Goal: Task Accomplishment & Management: Complete application form

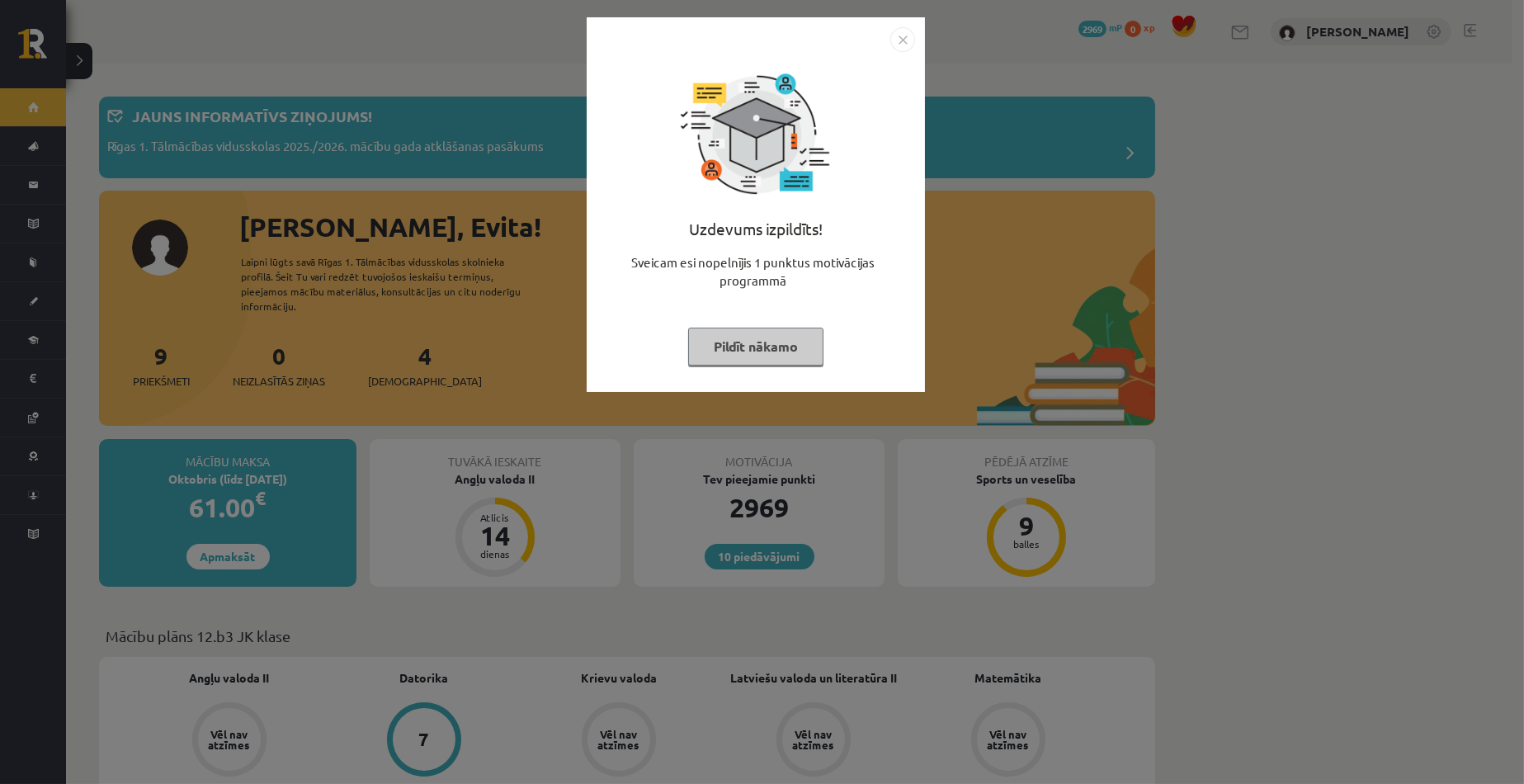
click at [751, 360] on button "Pildīt nākamo" at bounding box center [755, 347] width 135 height 38
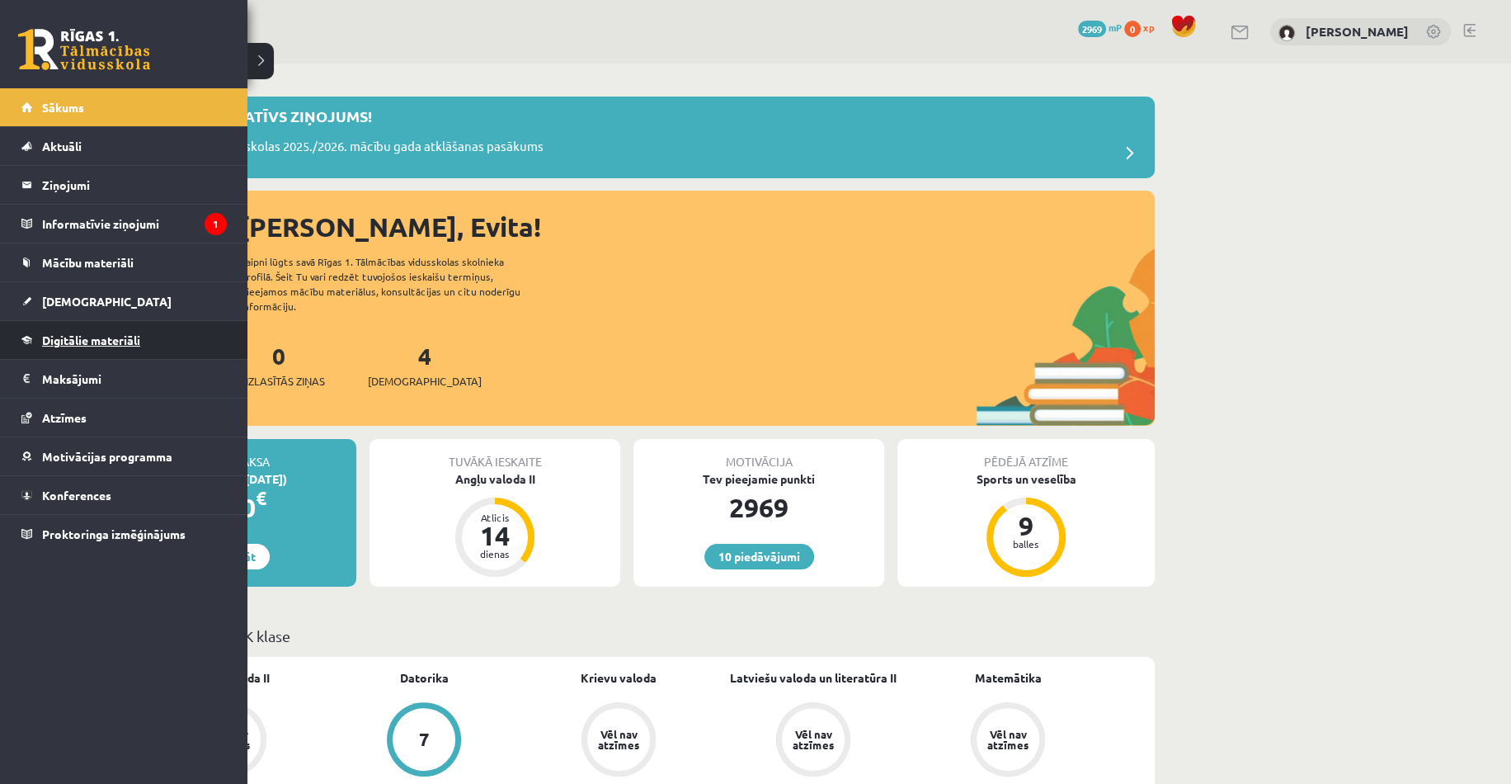
click at [76, 335] on span "Digitālie materiāli" at bounding box center [91, 339] width 98 height 15
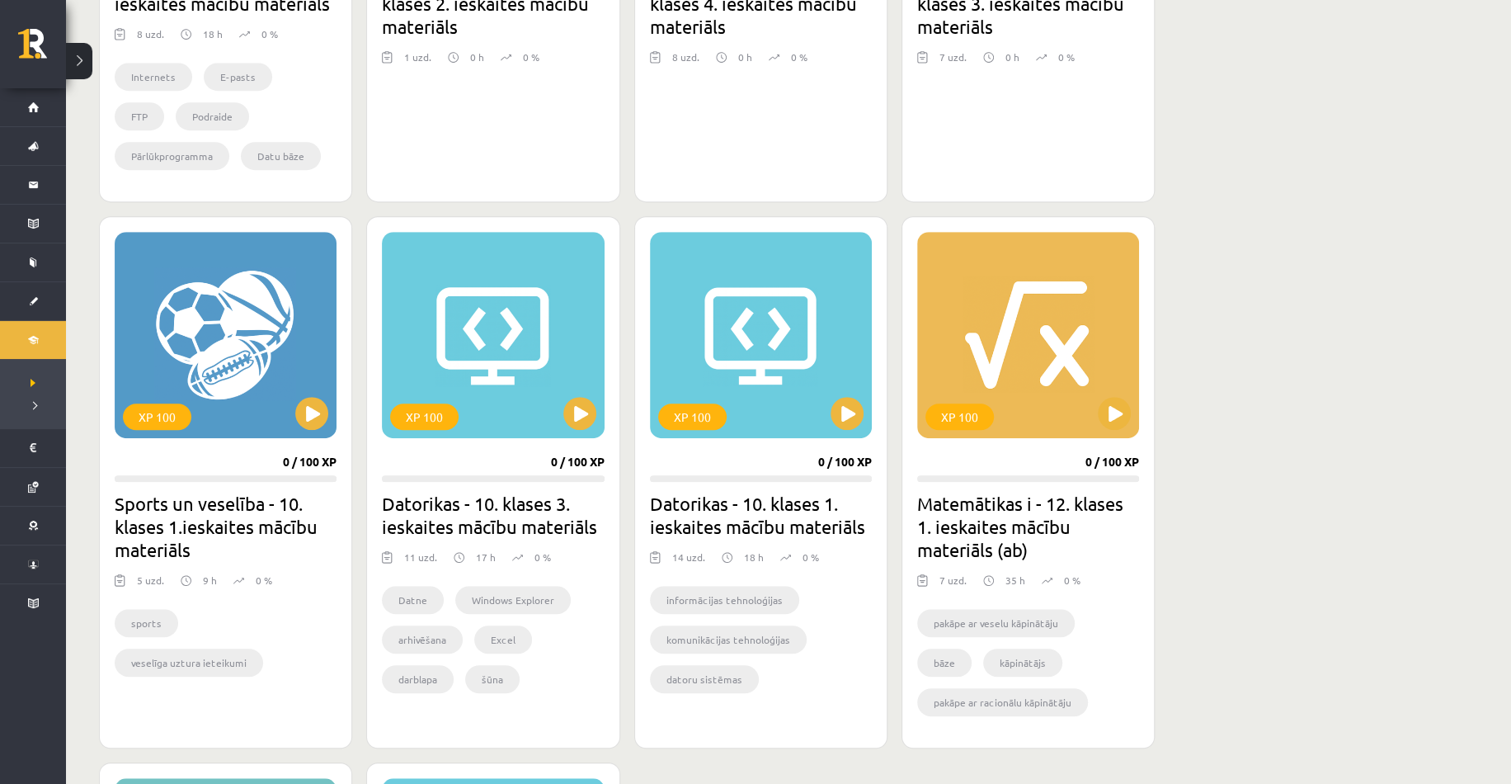
scroll to position [908, 0]
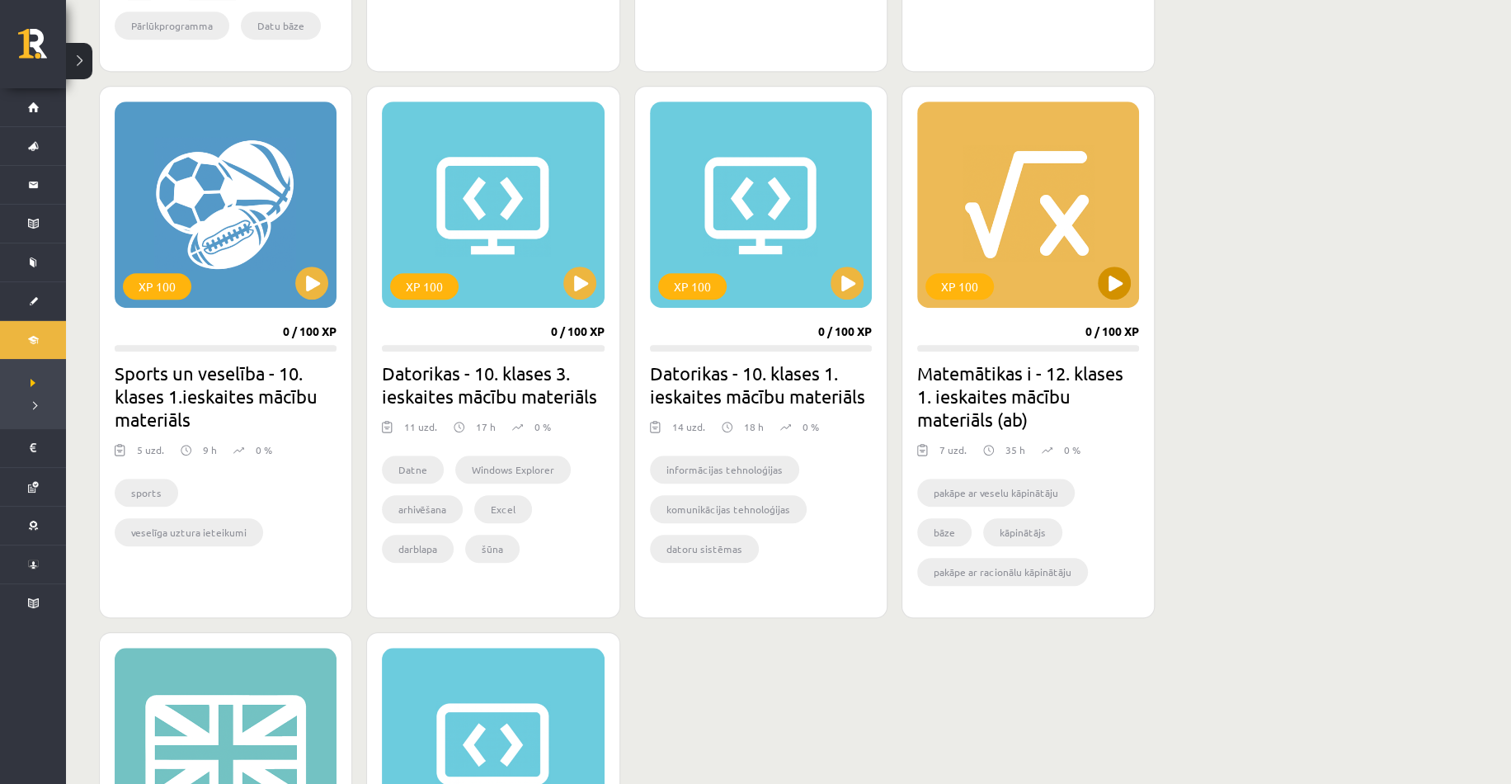
click at [1082, 257] on div "XP 100" at bounding box center [1028, 204] width 222 height 206
click at [1031, 252] on div "XP 100" at bounding box center [1028, 204] width 222 height 206
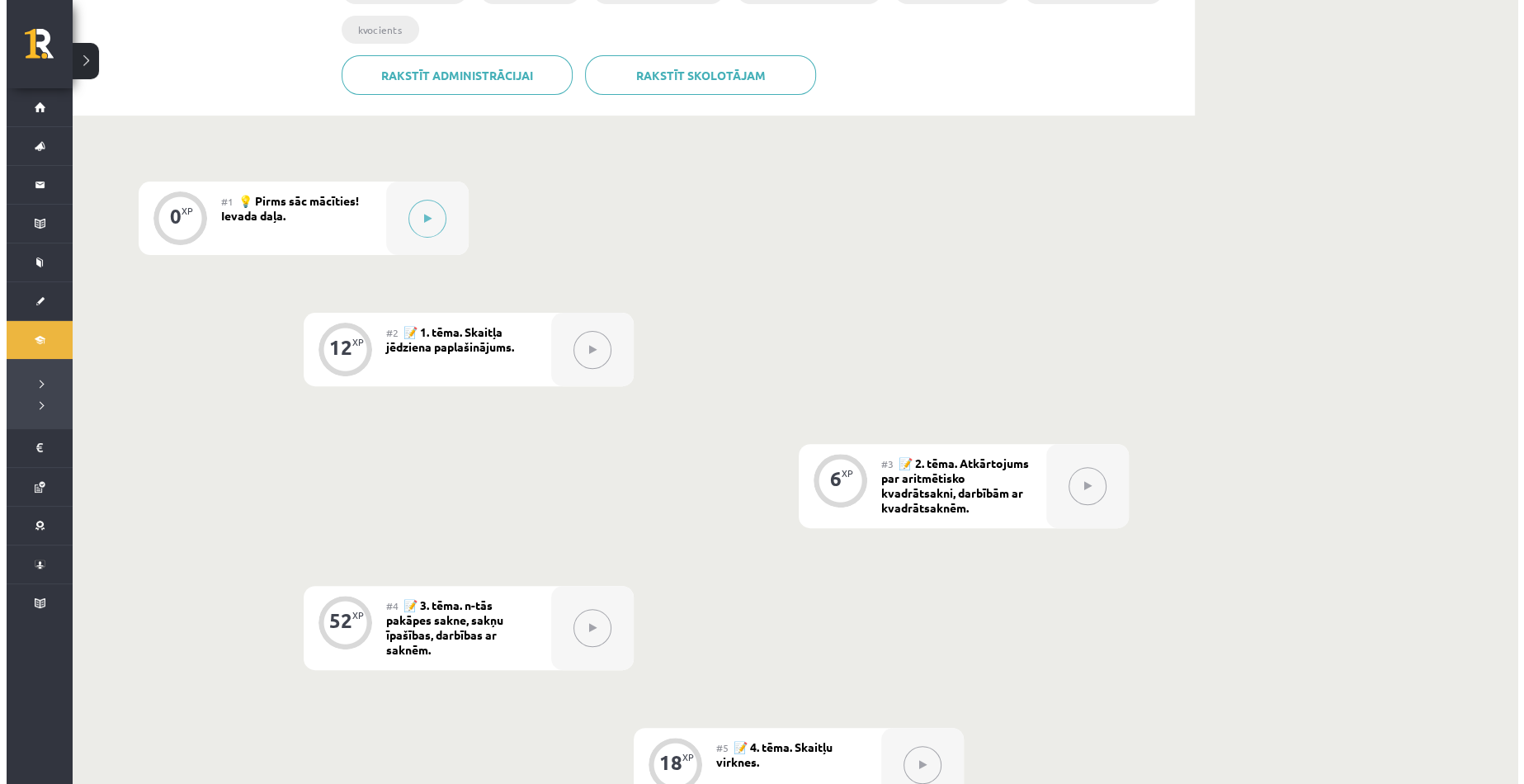
scroll to position [413, 0]
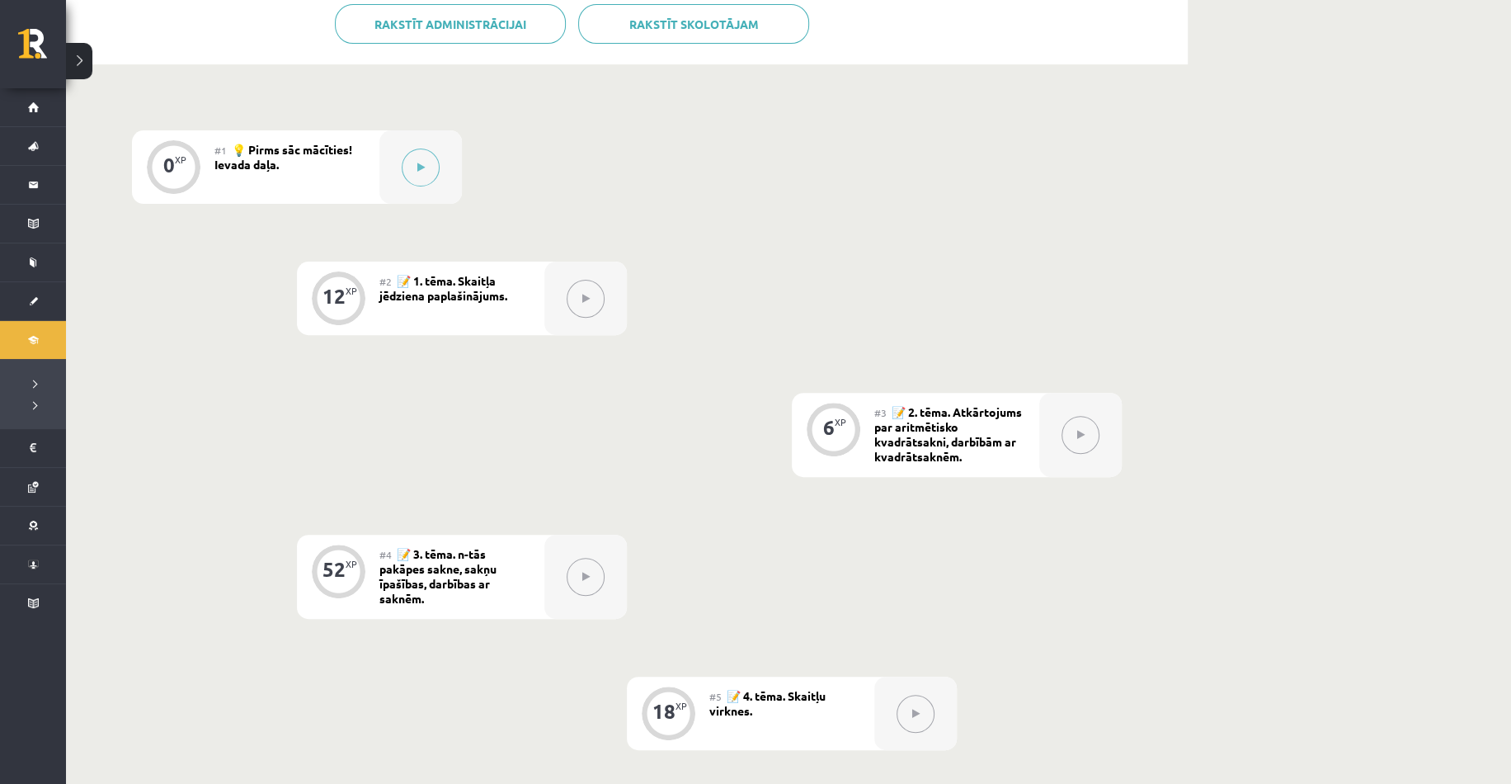
click at [293, 182] on div "#1 💡 Pirms sāc mācīties! Ievada daļa." at bounding box center [297, 166] width 165 height 73
click at [401, 175] on div at bounding box center [421, 166] width 83 height 73
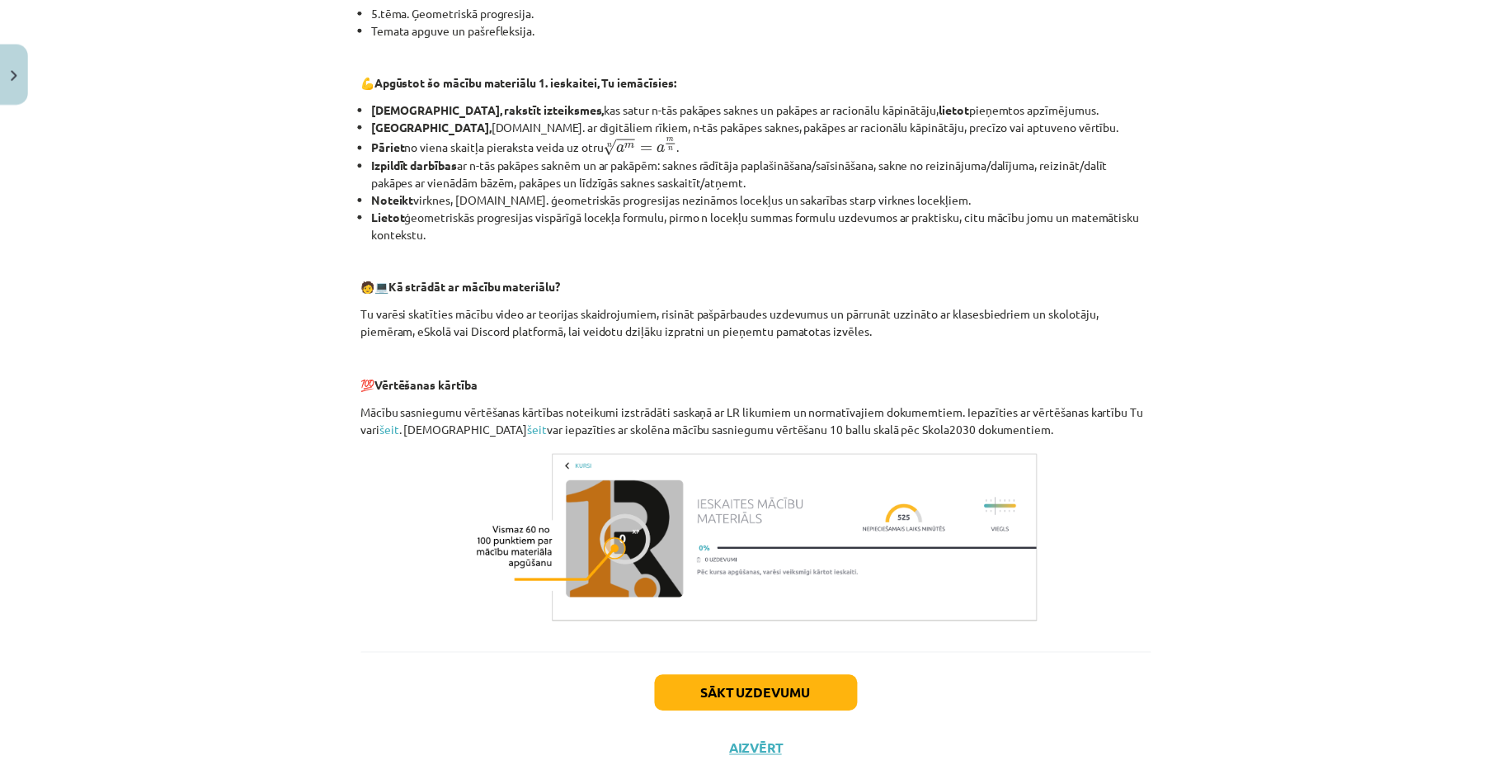
scroll to position [542, 0]
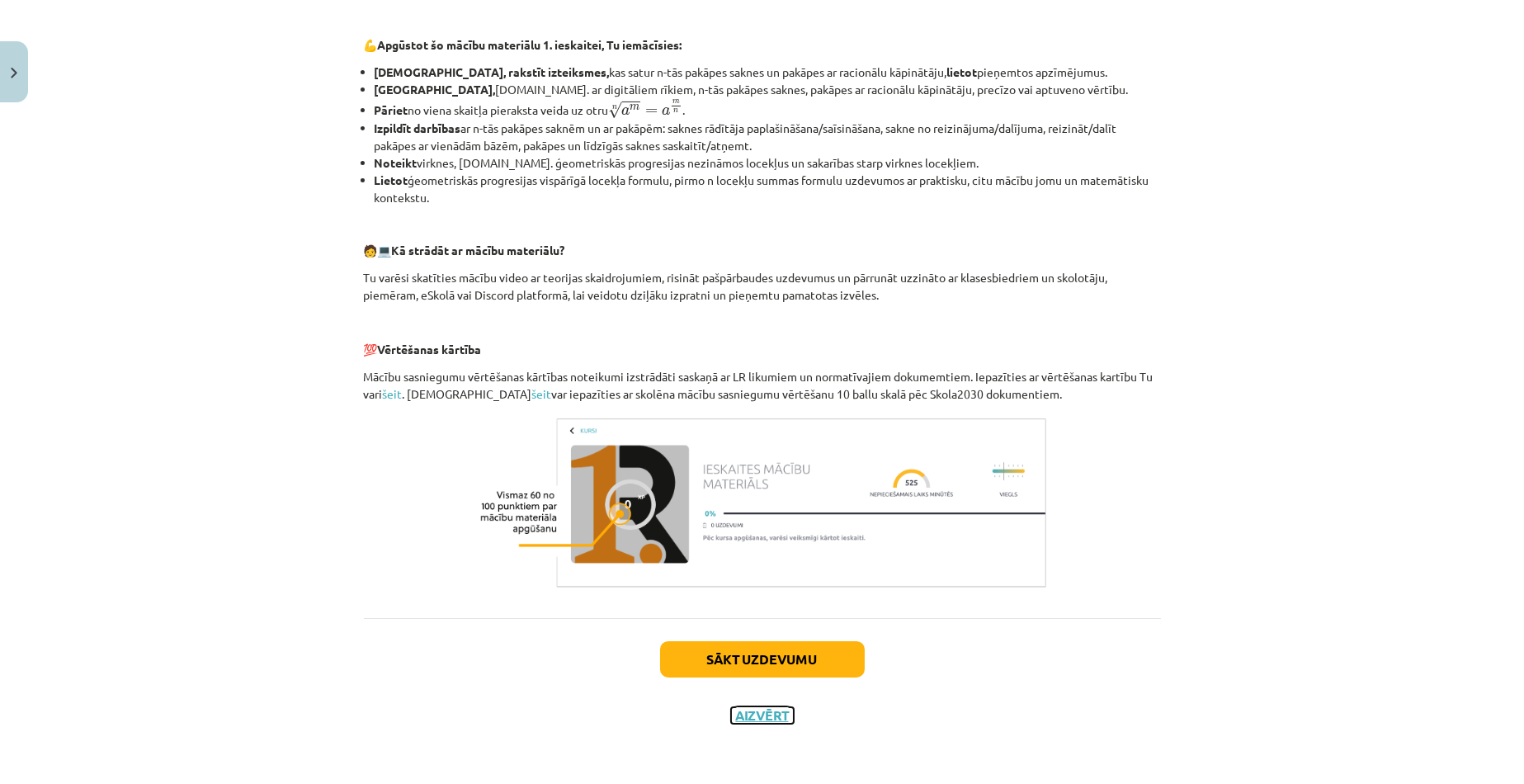
click at [747, 715] on button "Aizvērt" at bounding box center [762, 715] width 63 height 17
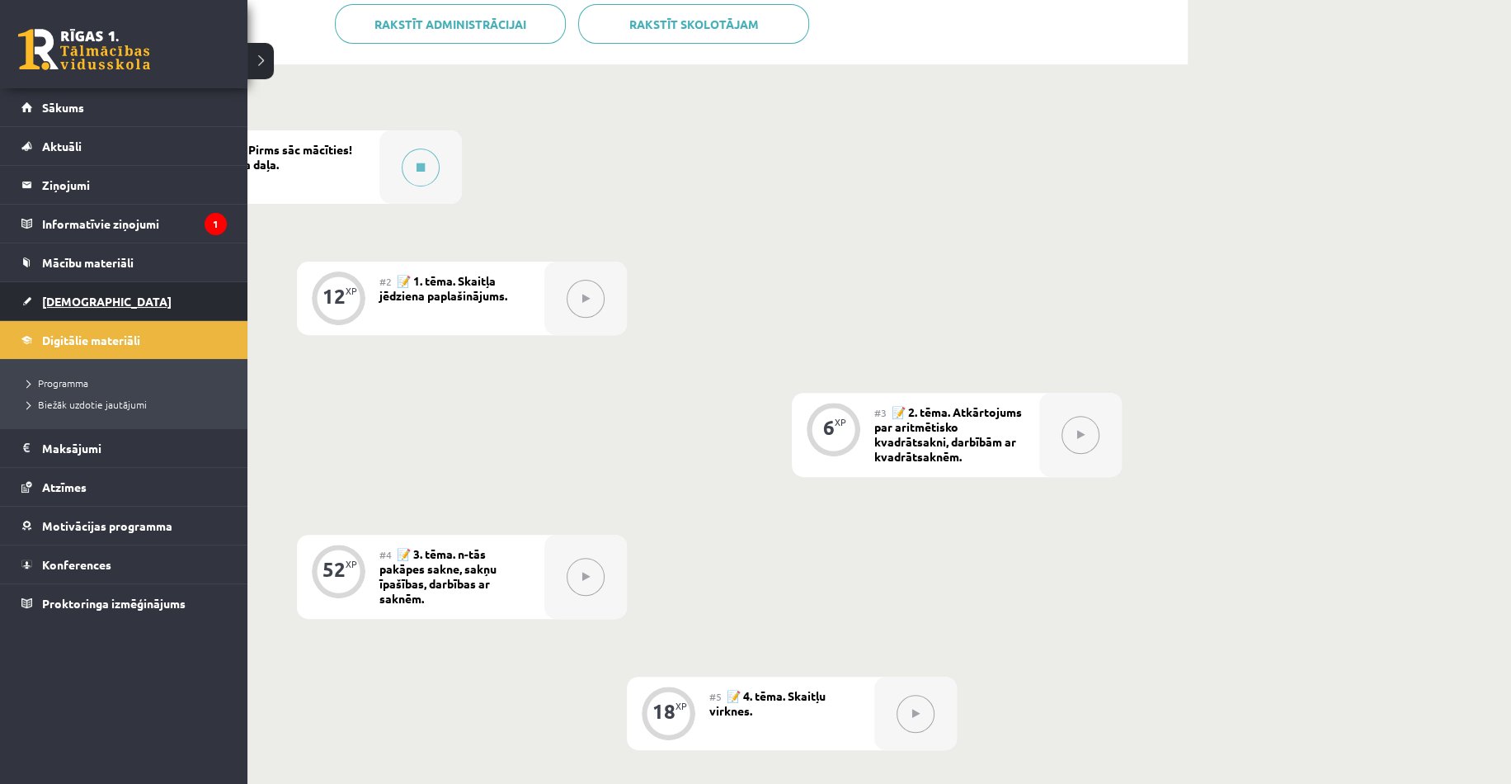
click at [58, 307] on link "[DEMOGRAPHIC_DATA]" at bounding box center [123, 301] width 205 height 38
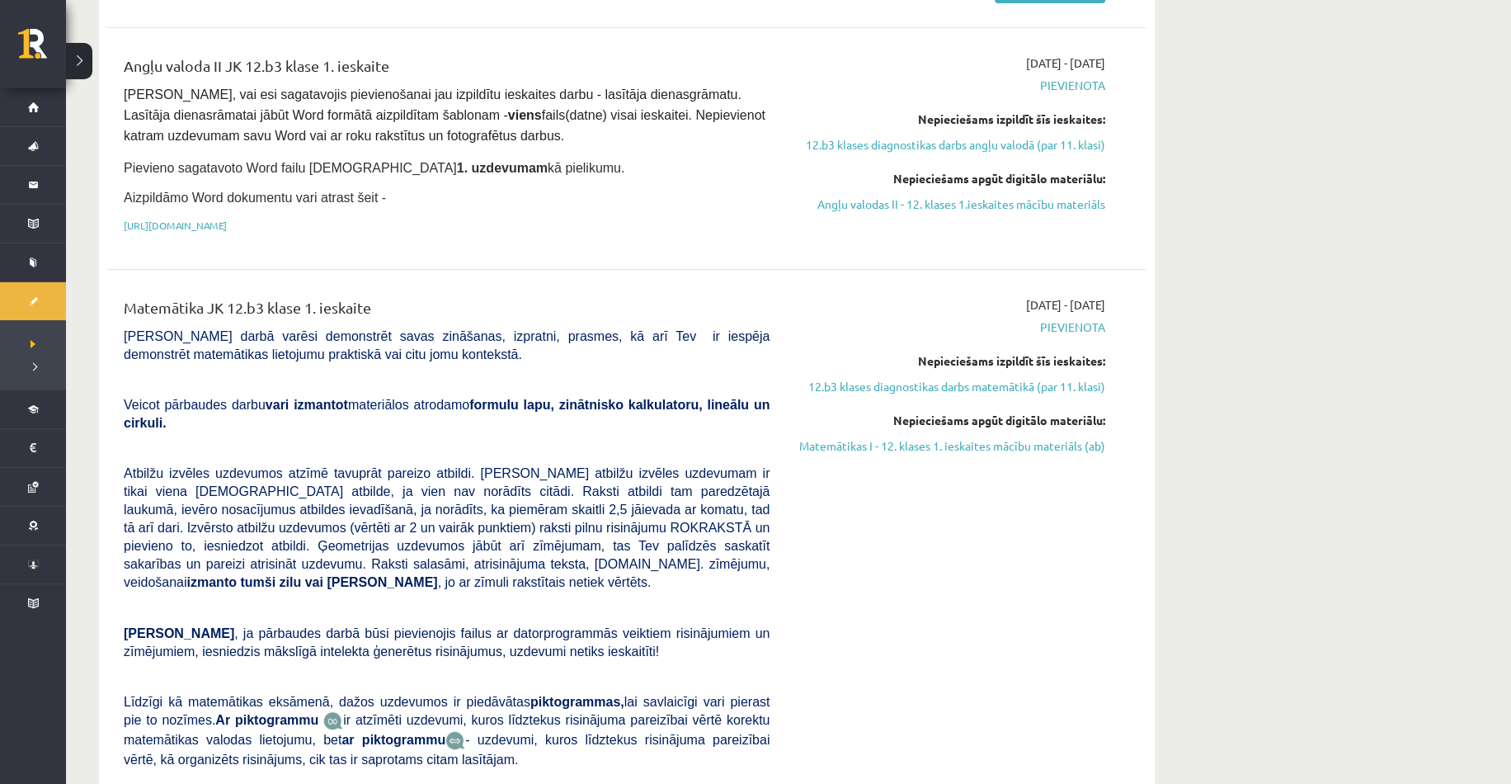
scroll to position [413, 0]
click at [928, 446] on link "Matemātikas I - 12. klases 1. ieskaites mācību materiāls (ab)" at bounding box center [949, 445] width 311 height 17
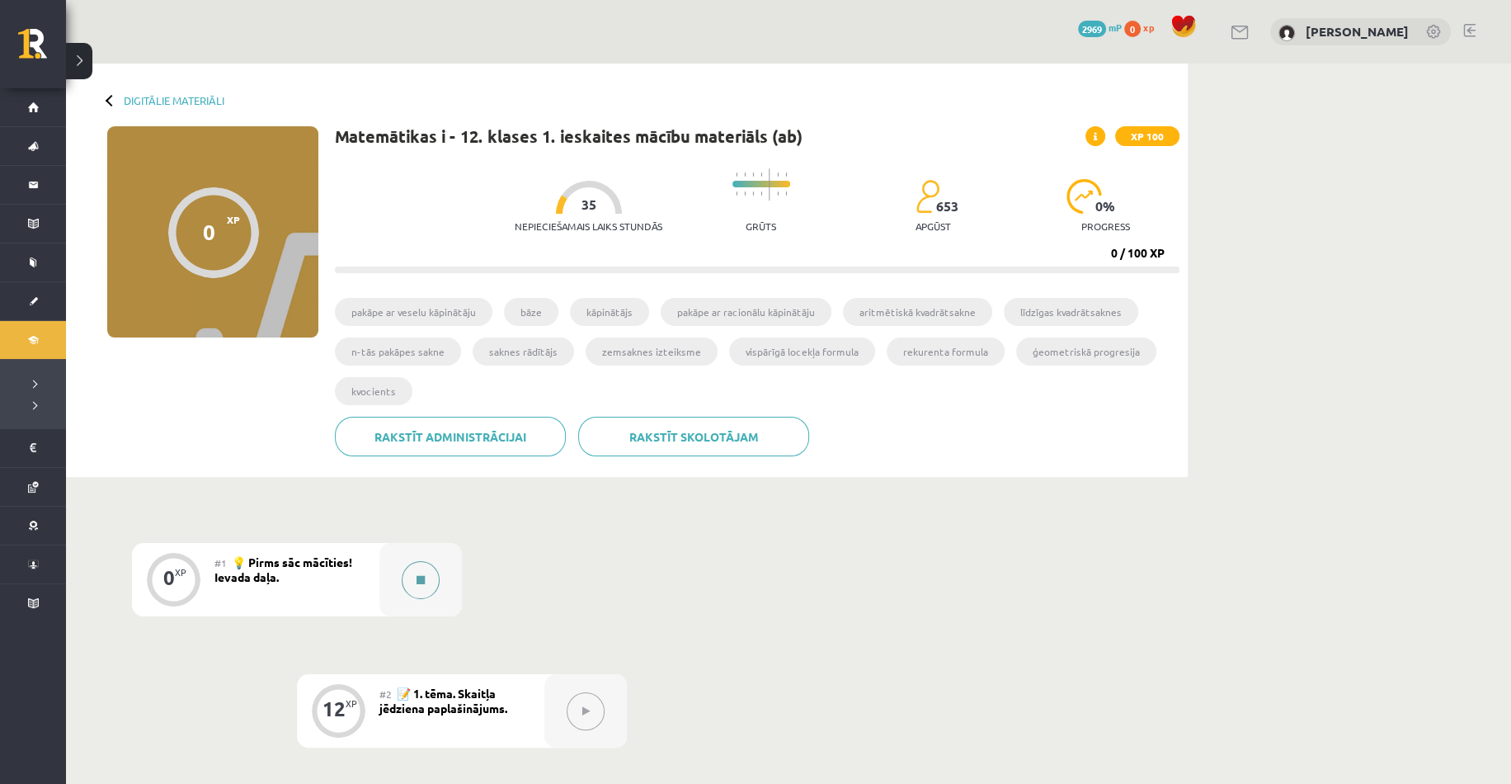
click at [394, 588] on div at bounding box center [421, 579] width 83 height 73
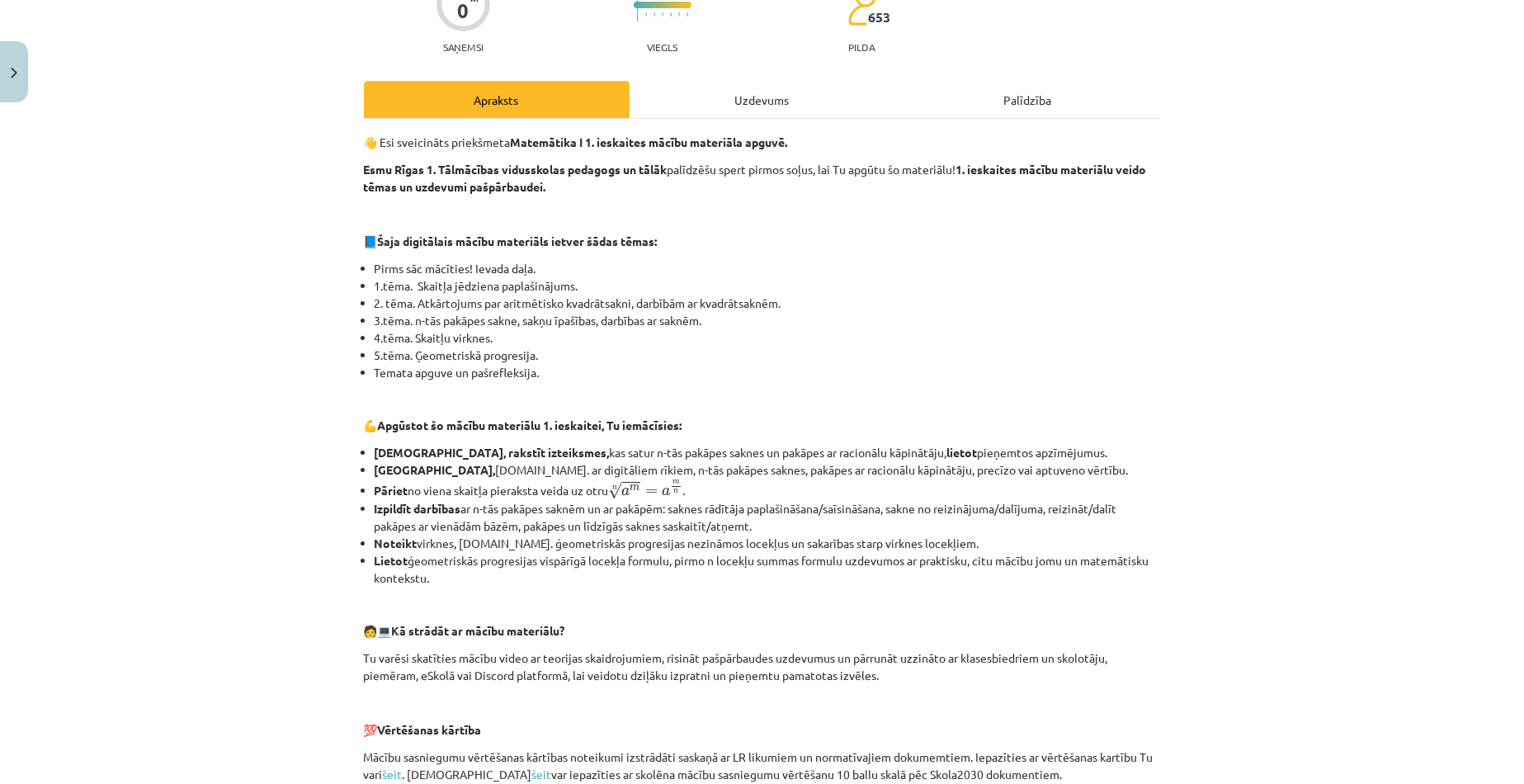
scroll to position [542, 0]
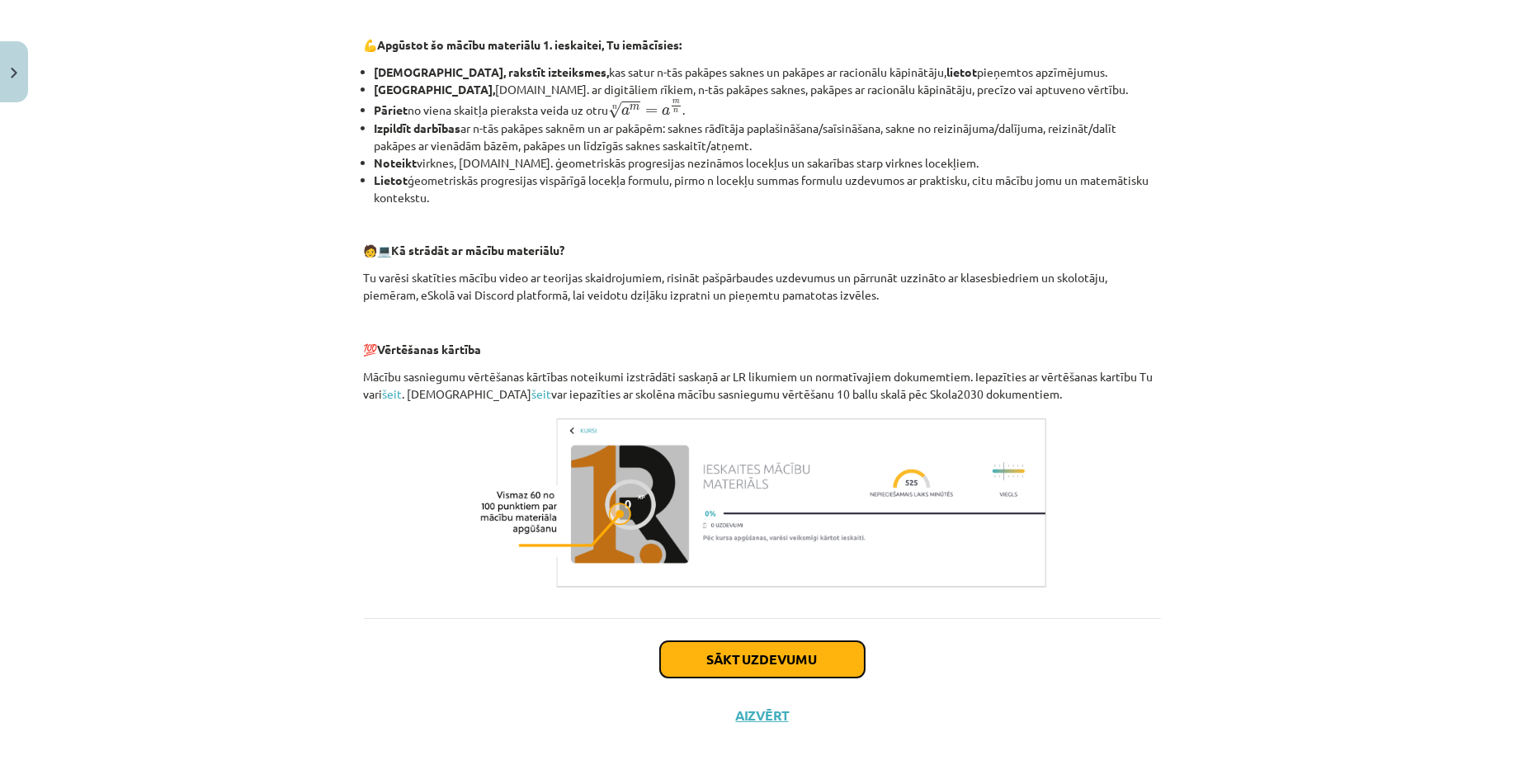
click at [790, 660] on button "Sākt uzdevumu" at bounding box center [762, 659] width 205 height 36
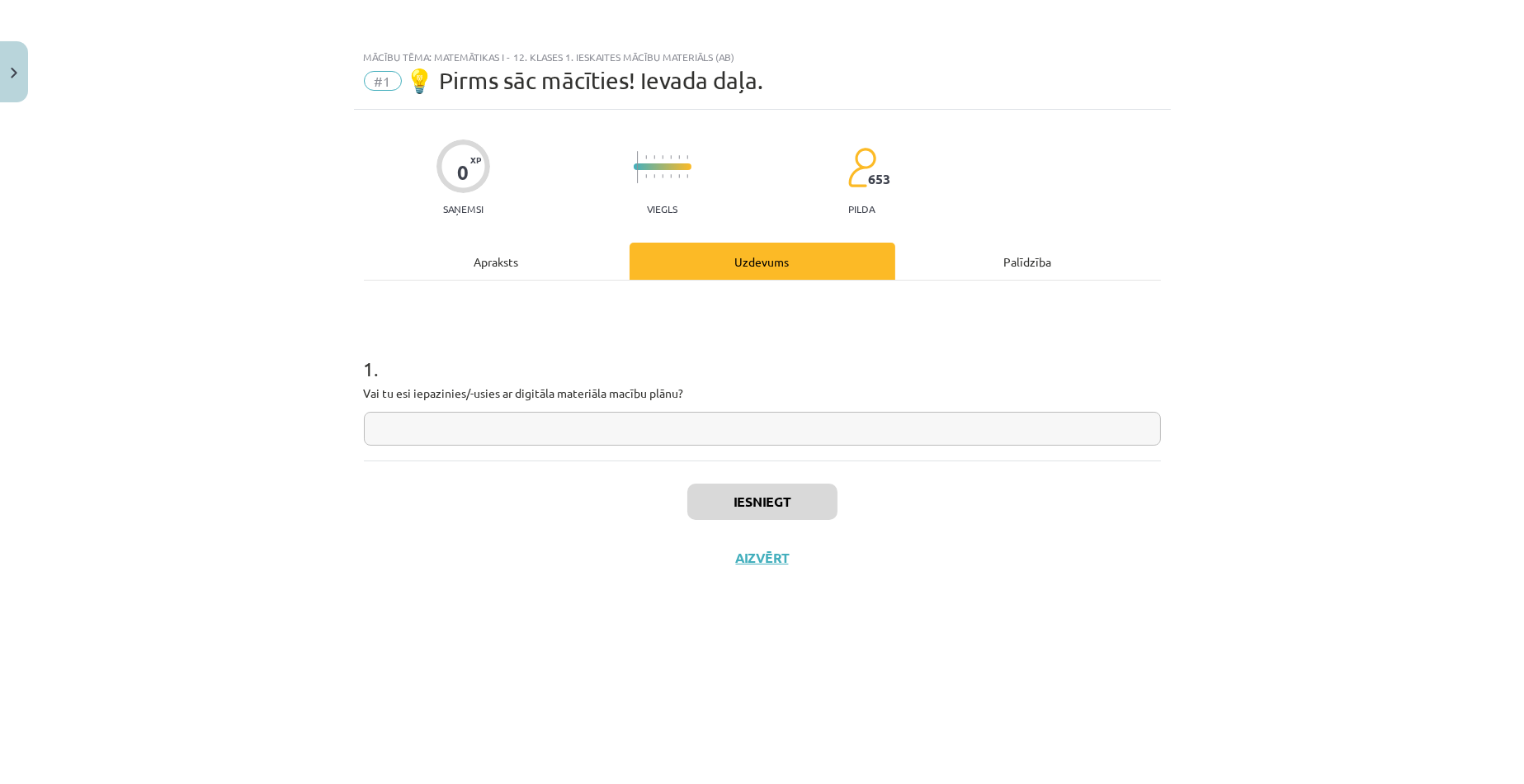
scroll to position [0, 0]
click at [522, 427] on input "text" at bounding box center [762, 429] width 797 height 34
type input "**"
click at [803, 495] on button "Iesniegt" at bounding box center [762, 501] width 150 height 36
click at [799, 571] on button "Nākamā nodarbība" at bounding box center [762, 568] width 162 height 38
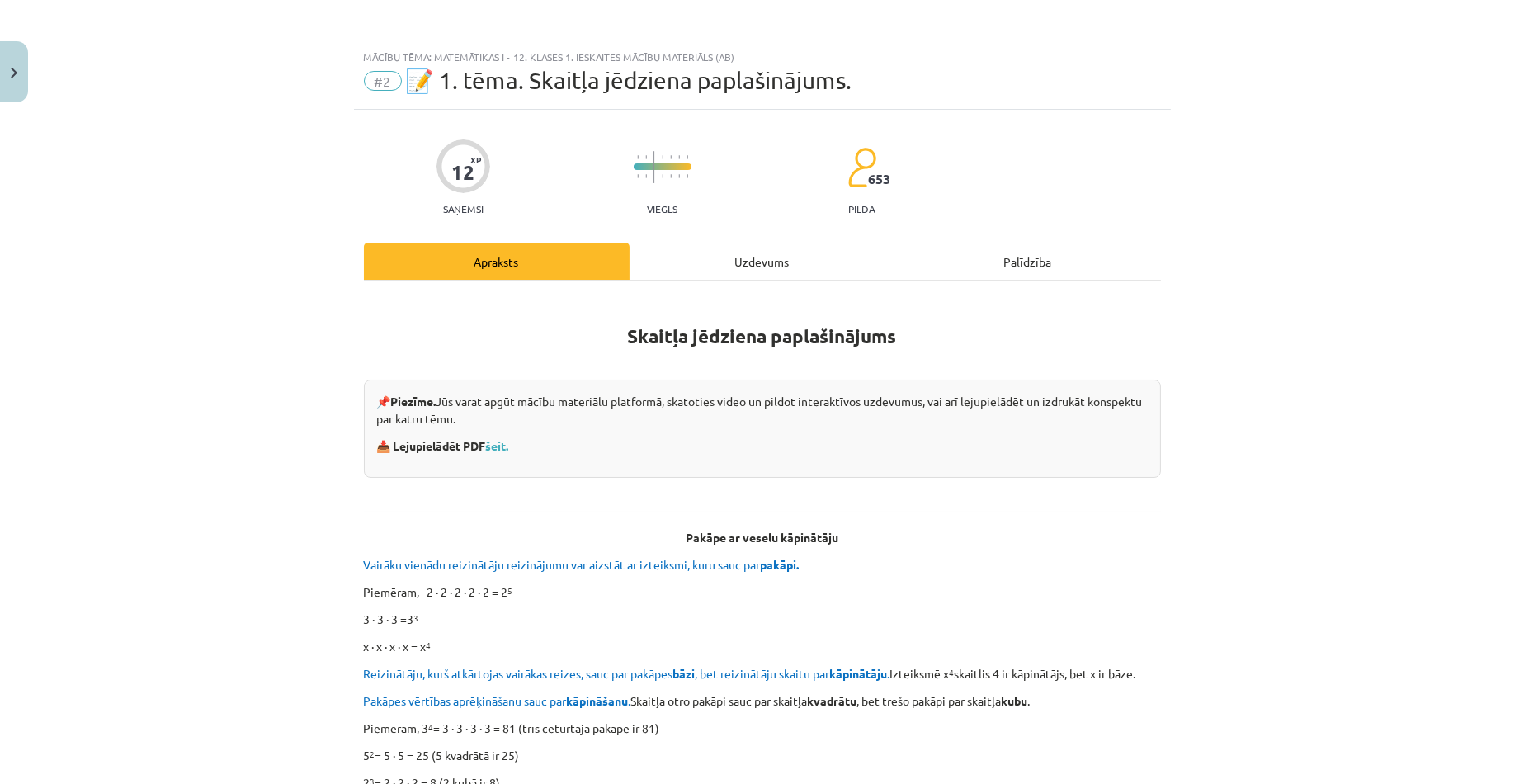
click at [1061, 437] on p "📥 Lejupielādēt PDF šeit." at bounding box center [762, 445] width 771 height 17
click at [502, 441] on link "šeit." at bounding box center [497, 445] width 23 height 15
click at [0, 74] on button "Close" at bounding box center [14, 71] width 28 height 61
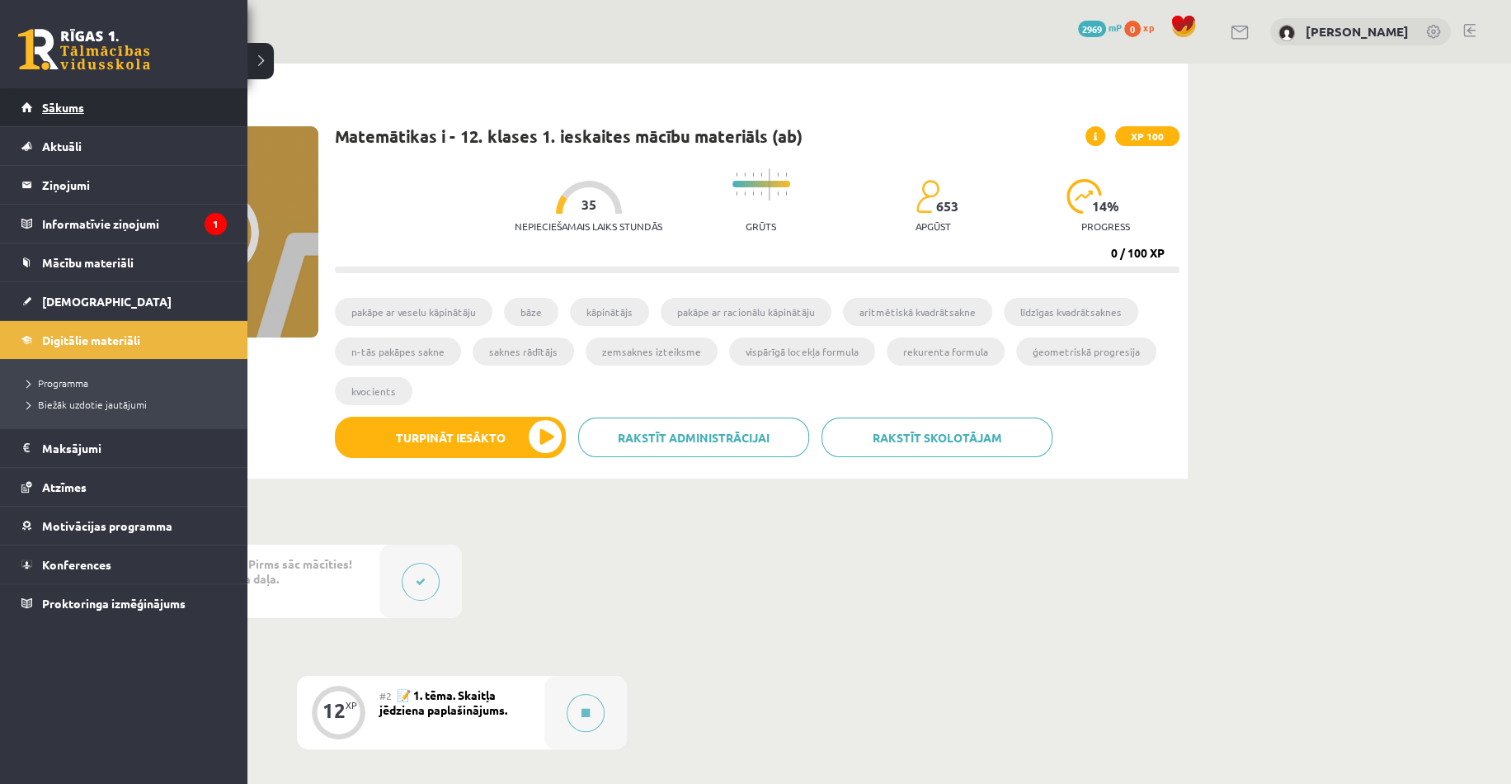
click at [42, 104] on span "Sākums" at bounding box center [63, 107] width 42 height 15
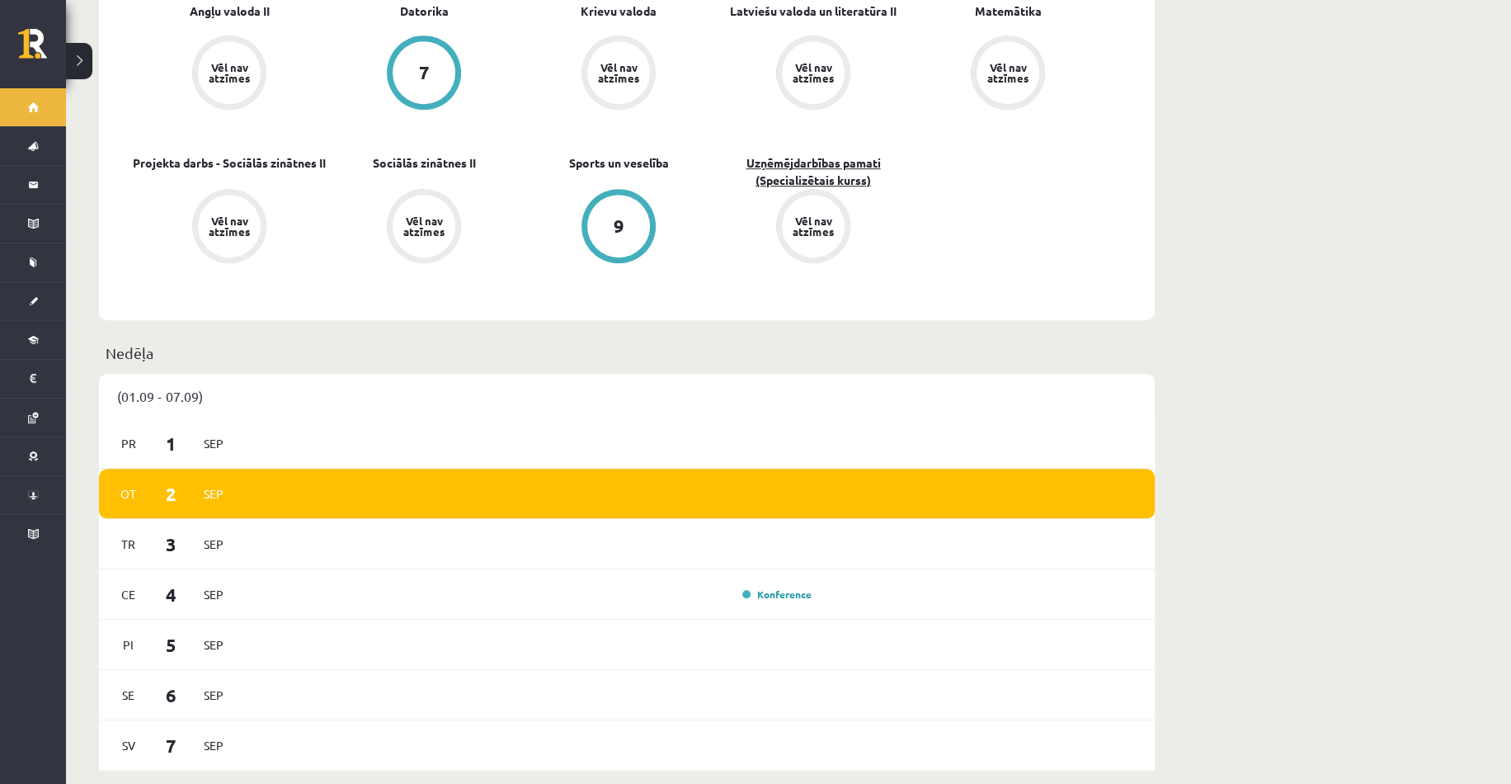
scroll to position [495, 0]
